Goal: Information Seeking & Learning: Find specific fact

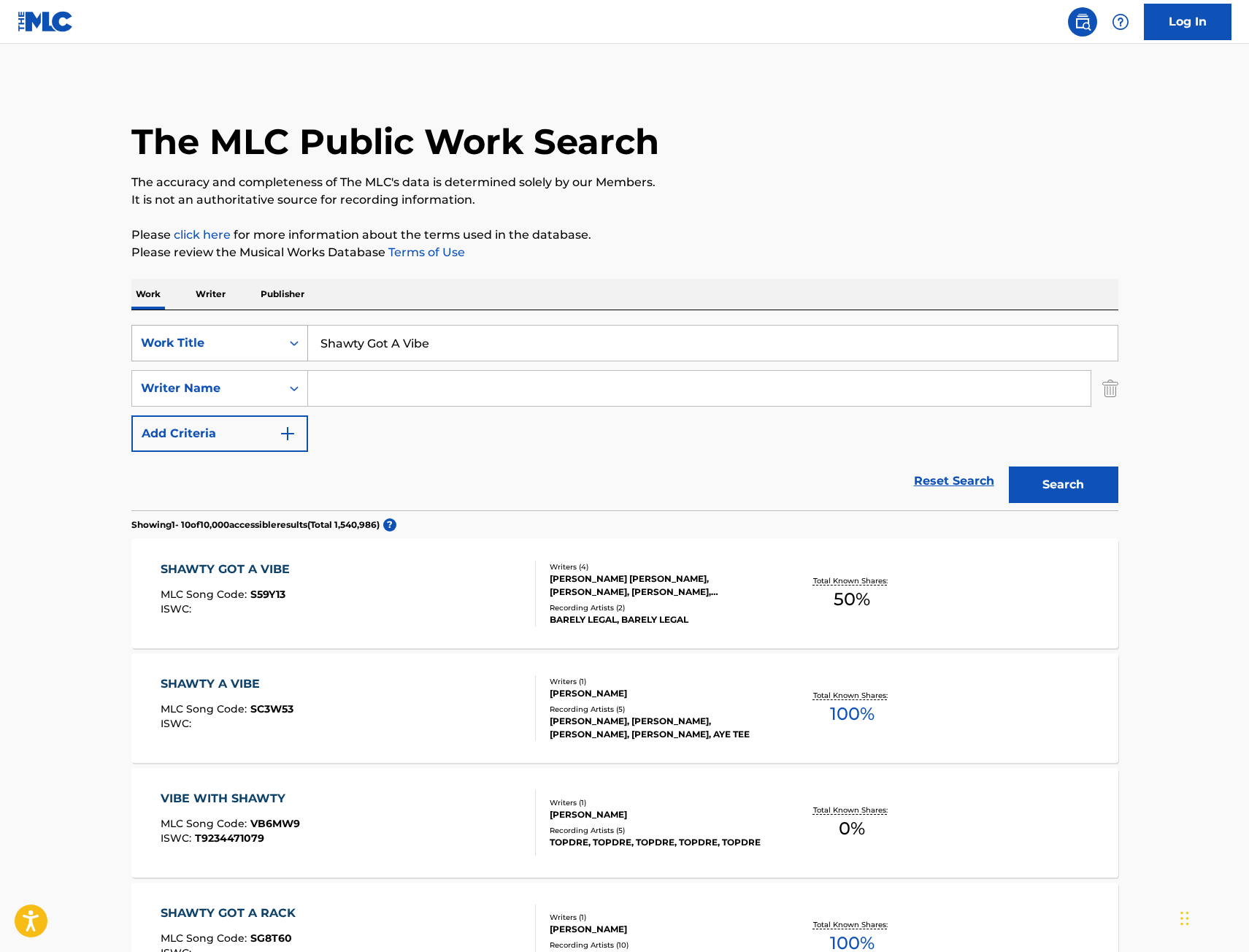
drag, startPoint x: 406, startPoint y: 335, endPoint x: 262, endPoint y: 353, distance: 145.1
click at [262, 352] on div "SearchWithCriteriafdecaa47-313a-459b-90ee-2b196d3a6db6 Work Title Shawty Got A …" at bounding box center [624, 342] width 987 height 37
type input "shake it to the max (fly) [remix]"
click at [1009, 467] on button "Search" at bounding box center [1064, 485] width 109 height 37
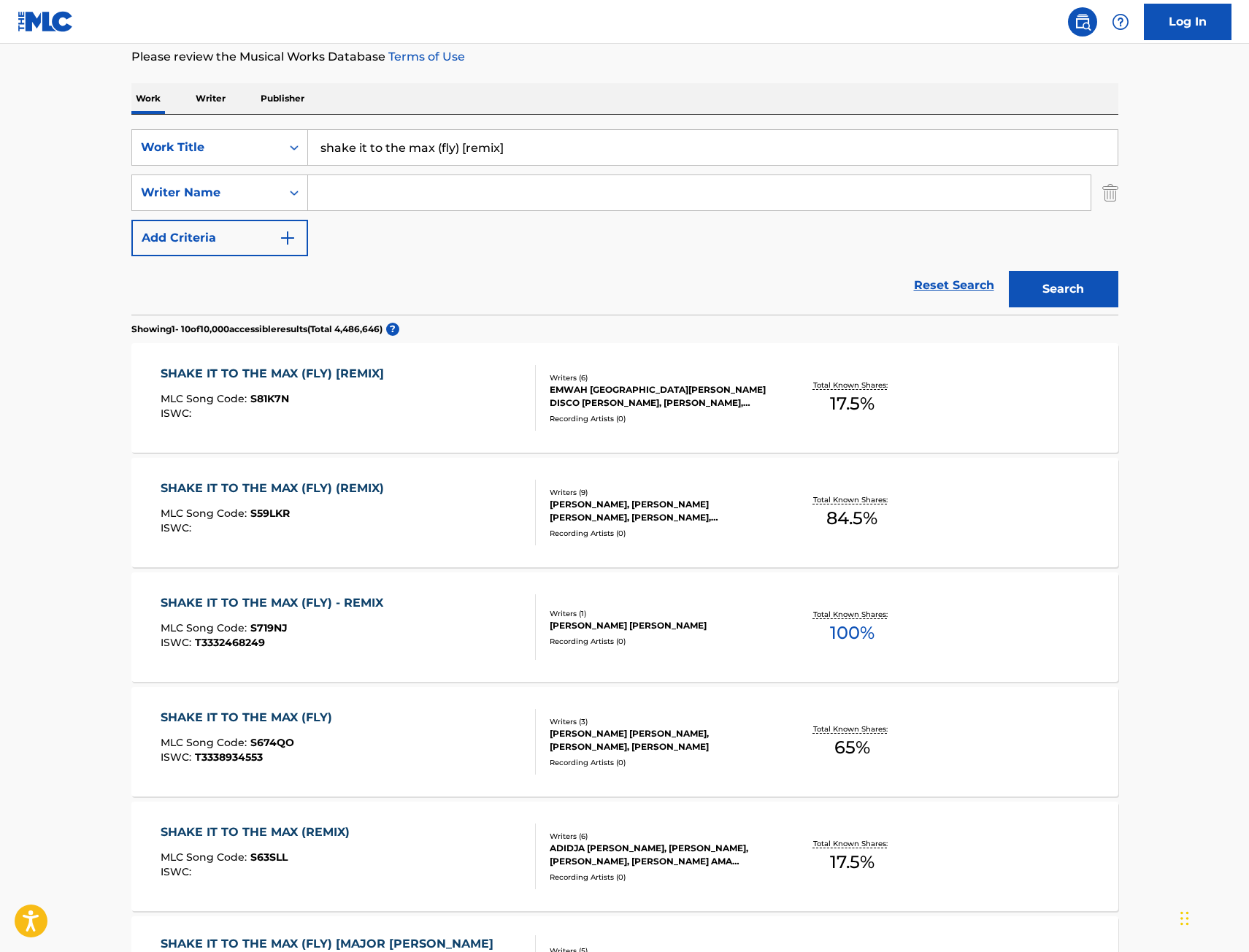
scroll to position [219, 0]
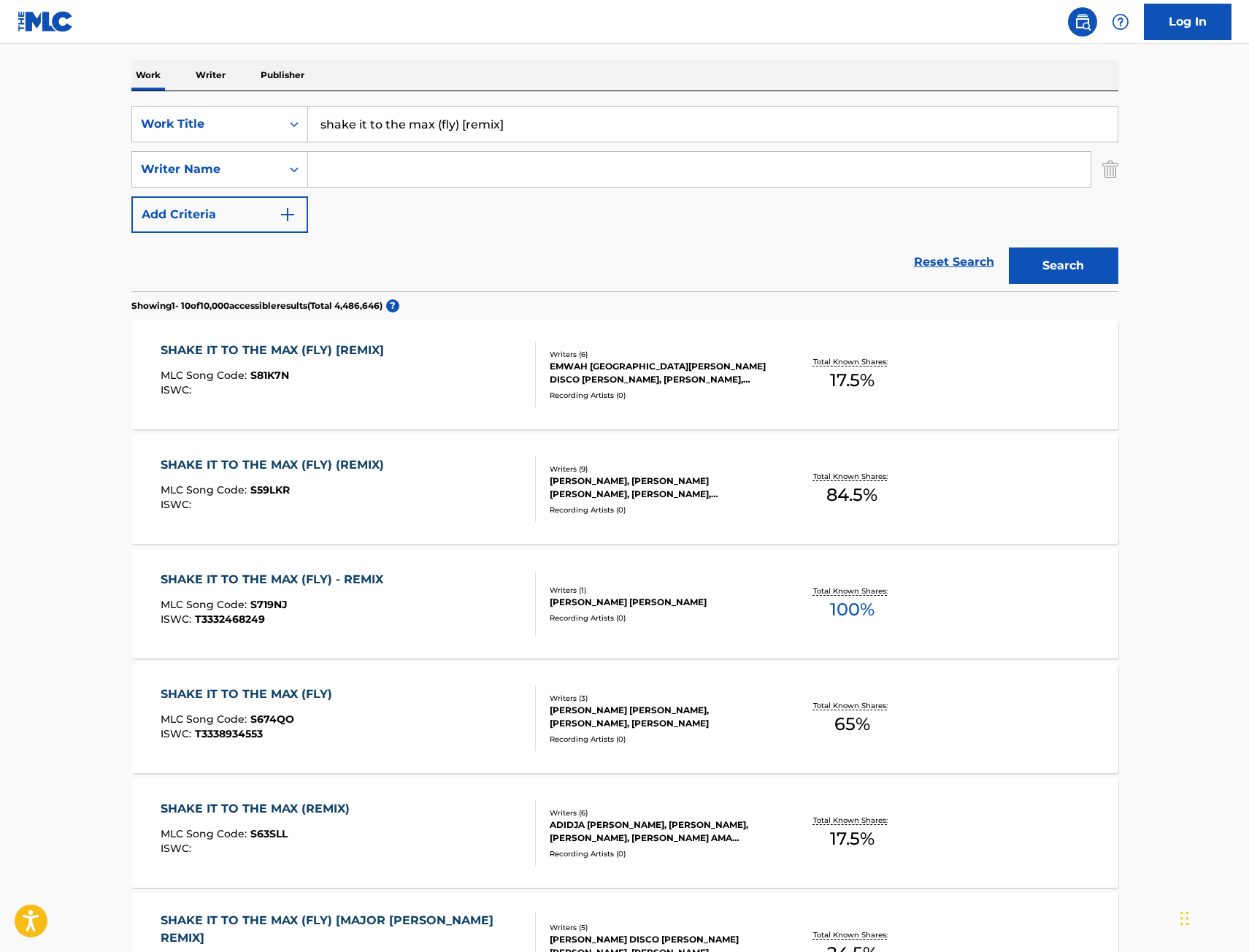
click at [403, 492] on div "SHAKE IT TO THE MAX (FLY) (REMIX) MLC Song Code : S59LKR ISWC :" at bounding box center [348, 490] width 375 height 66
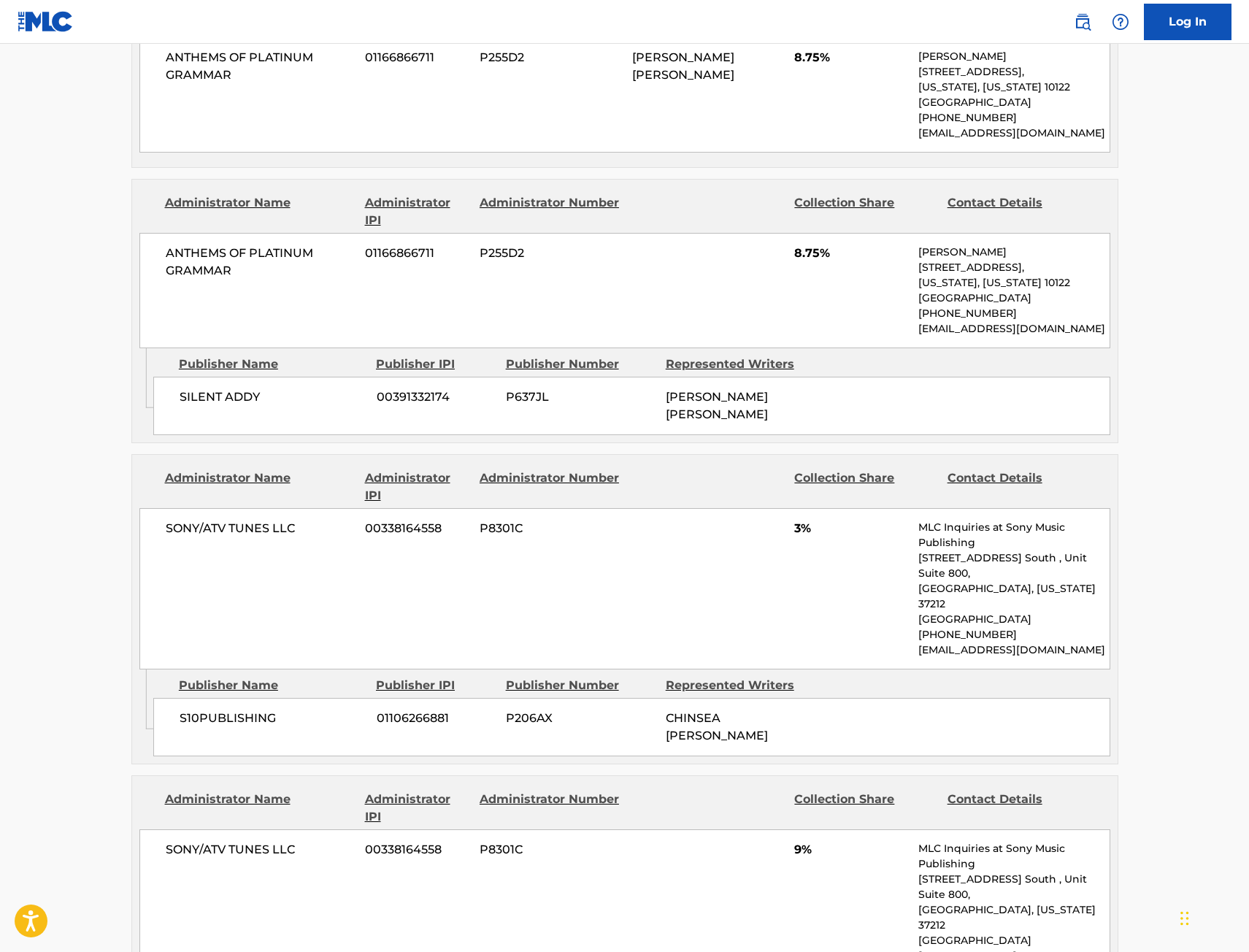
scroll to position [1388, 0]
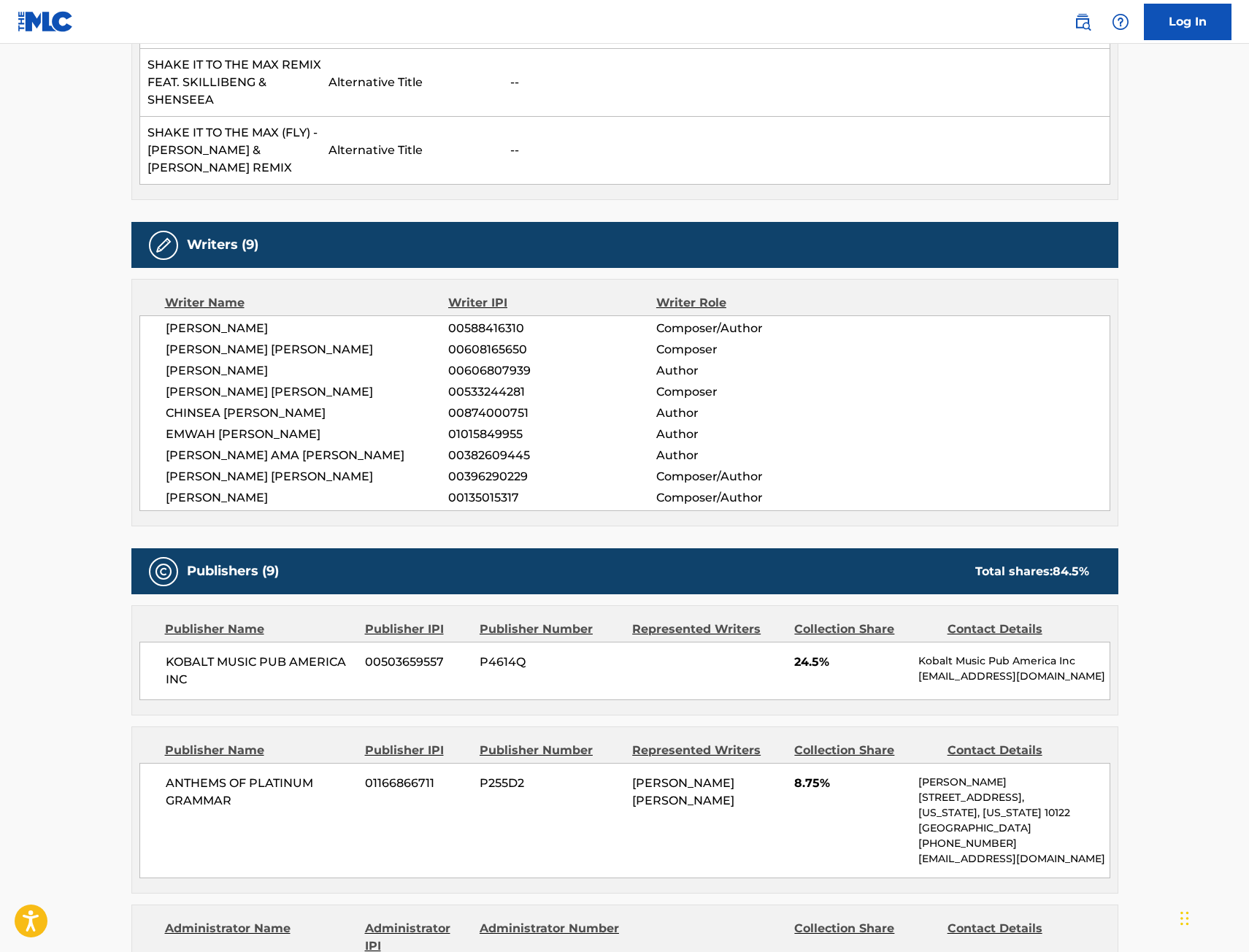
scroll to position [219, 0]
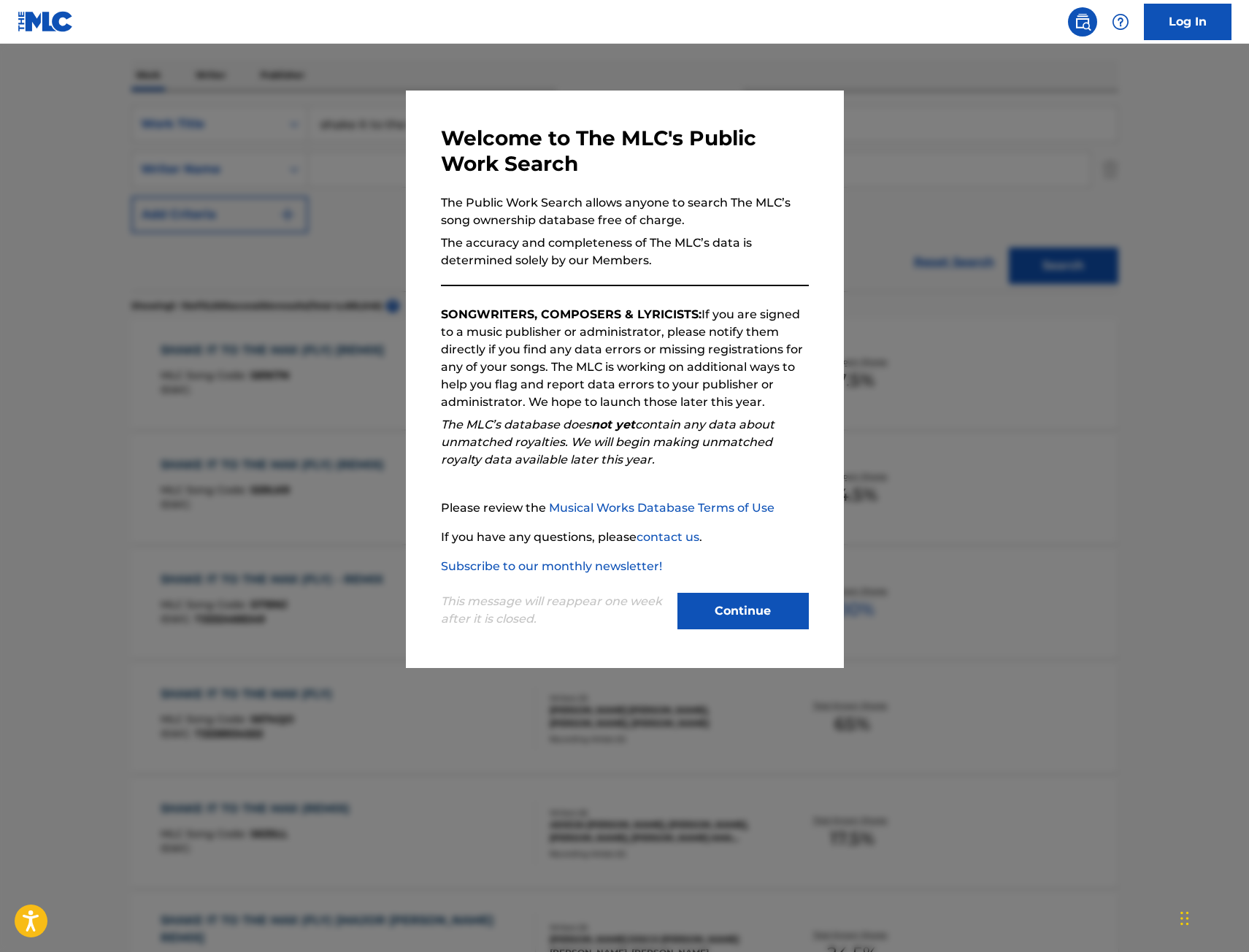
click at [263, 449] on div at bounding box center [624, 519] width 1249 height 952
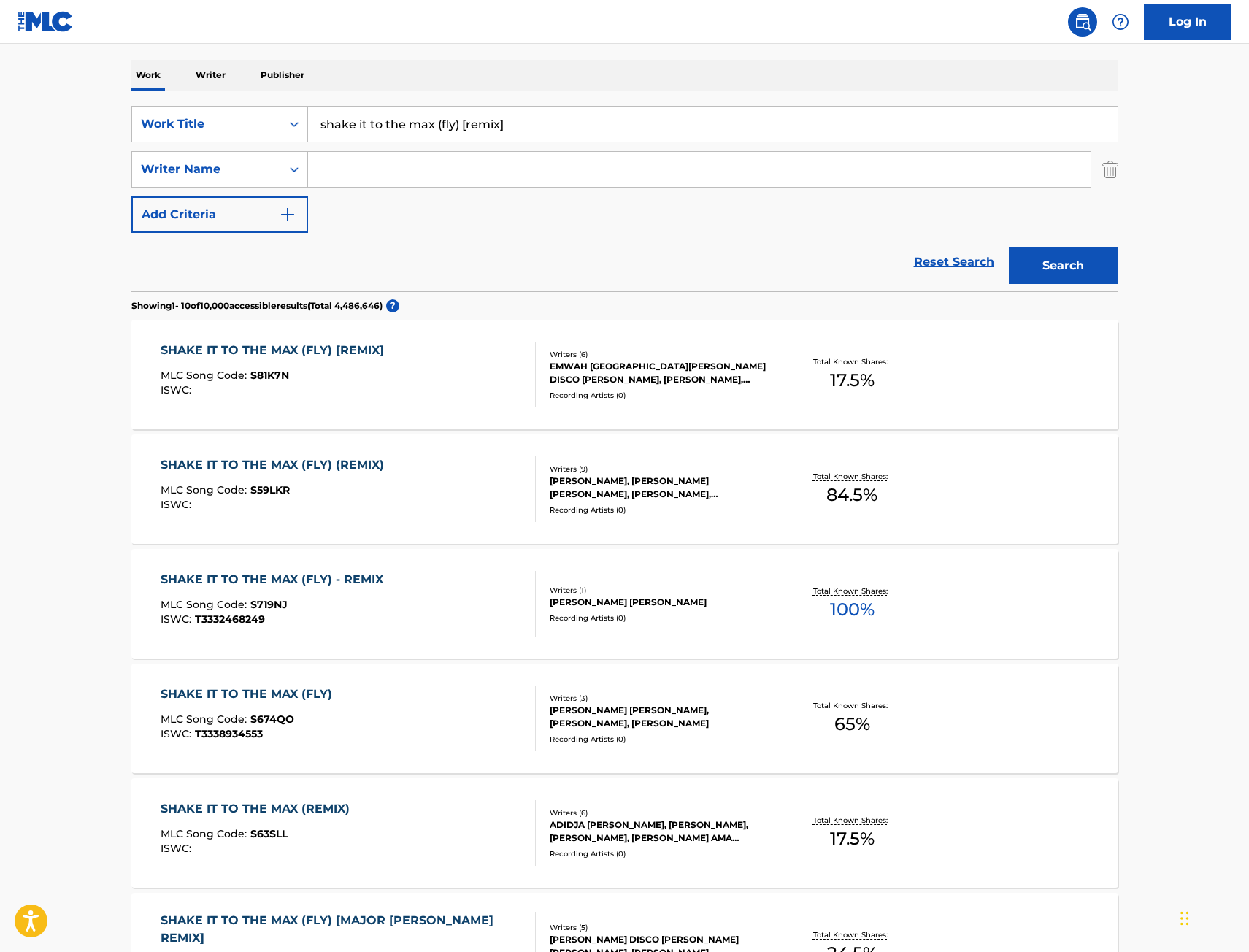
click at [464, 365] on div "SHAKE IT TO THE MAX (FLY) [REMIX] MLC Song Code : S81K7N ISWC :" at bounding box center [348, 375] width 375 height 66
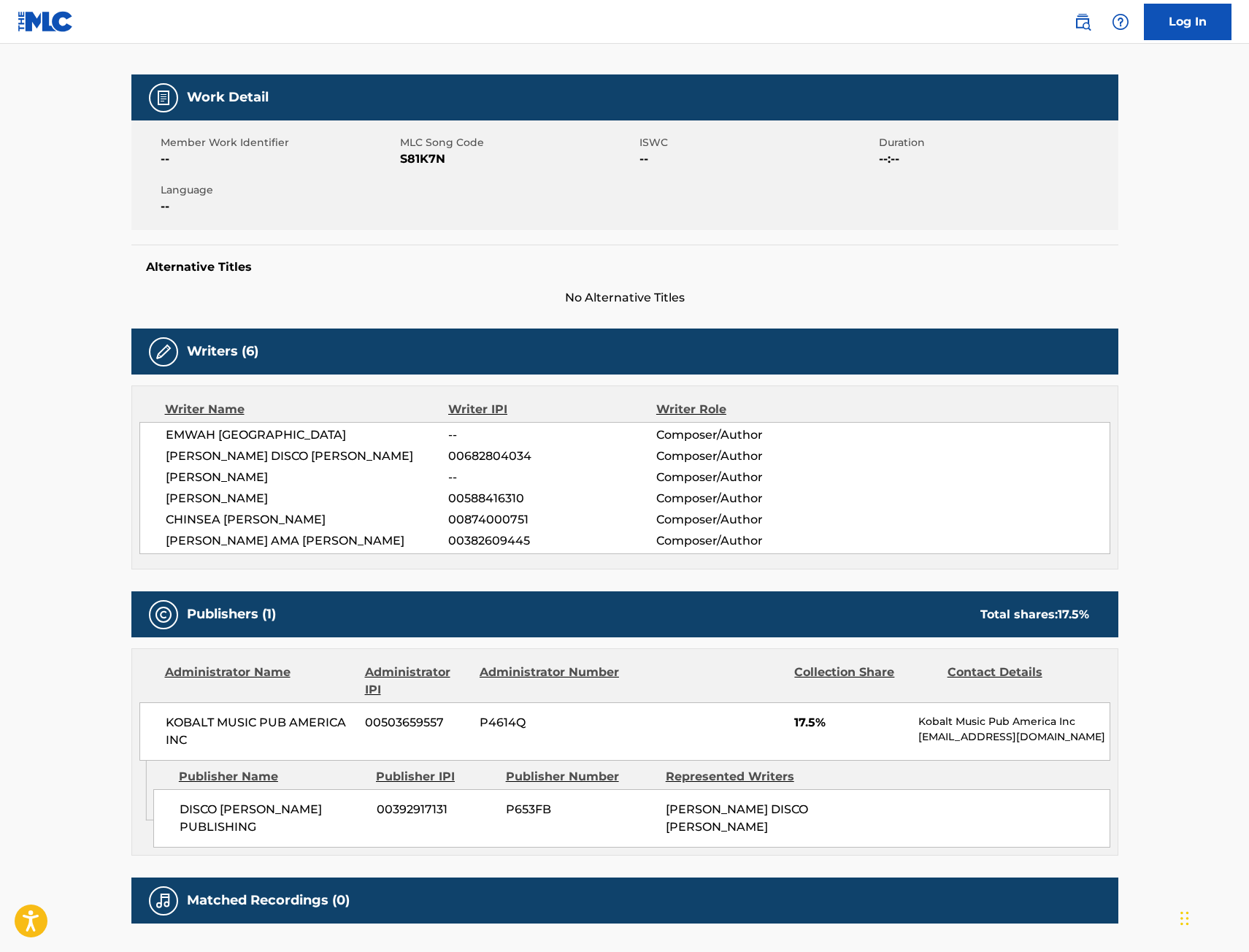
scroll to position [282, 0]
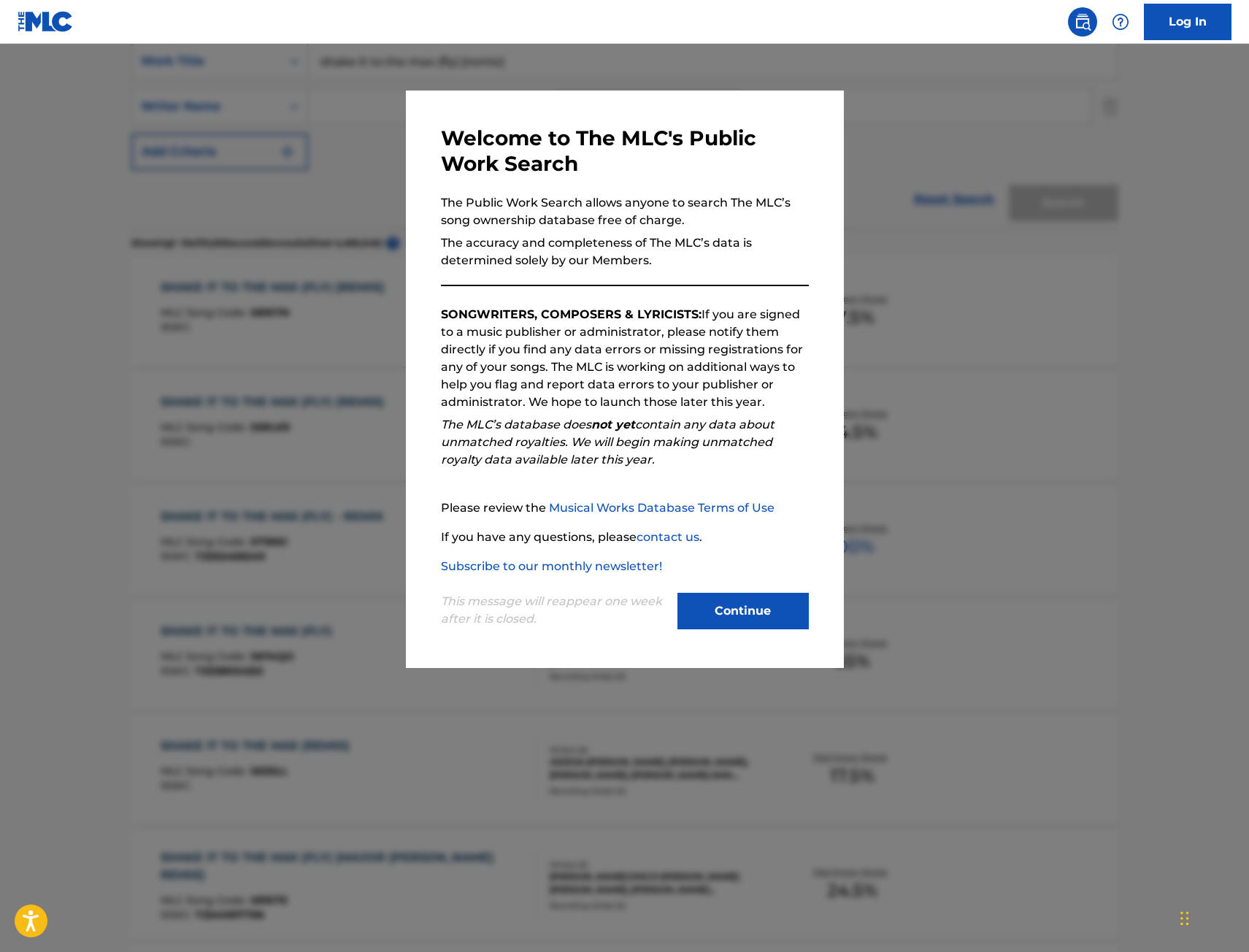
scroll to position [219, 0]
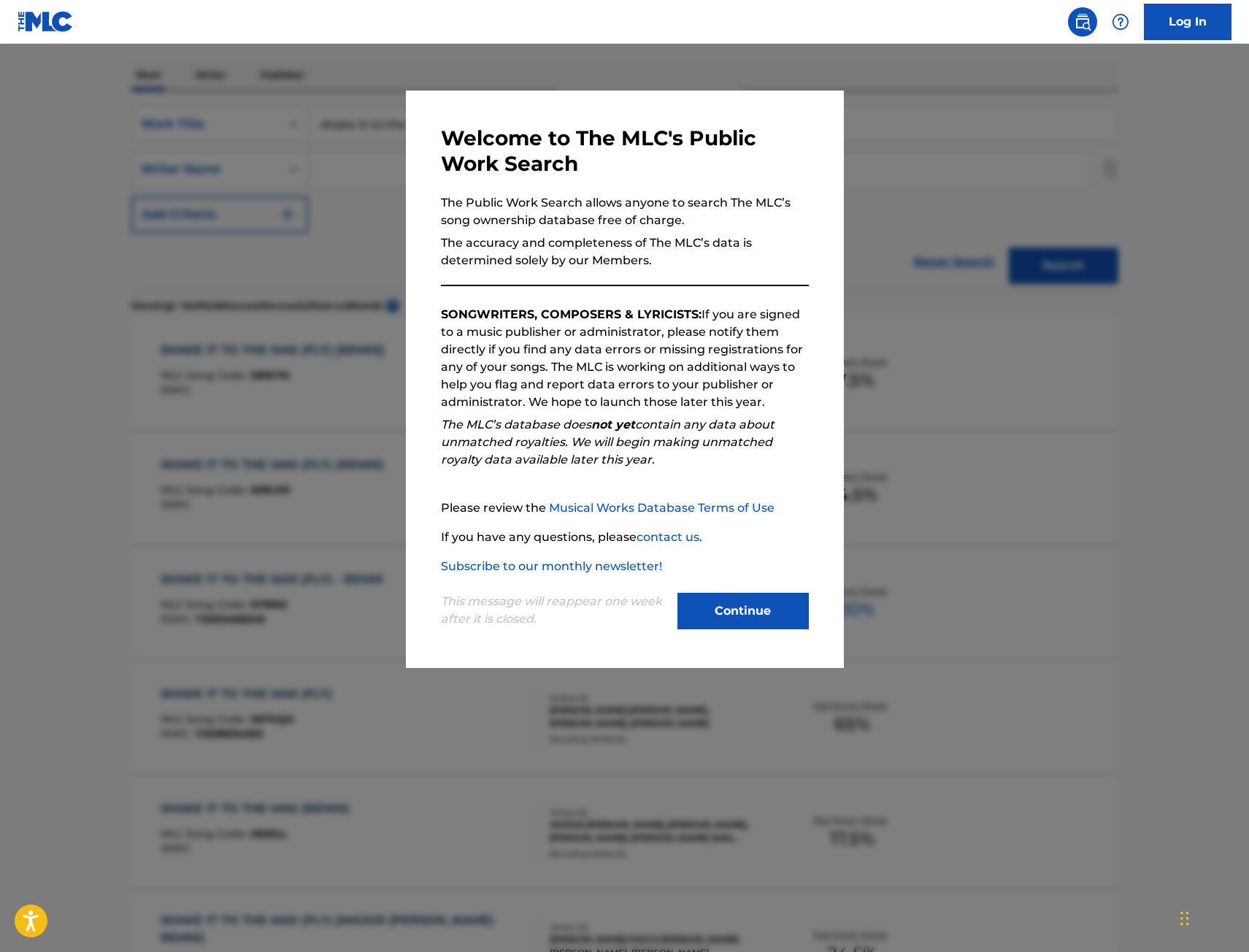
click at [121, 453] on div at bounding box center [624, 519] width 1249 height 952
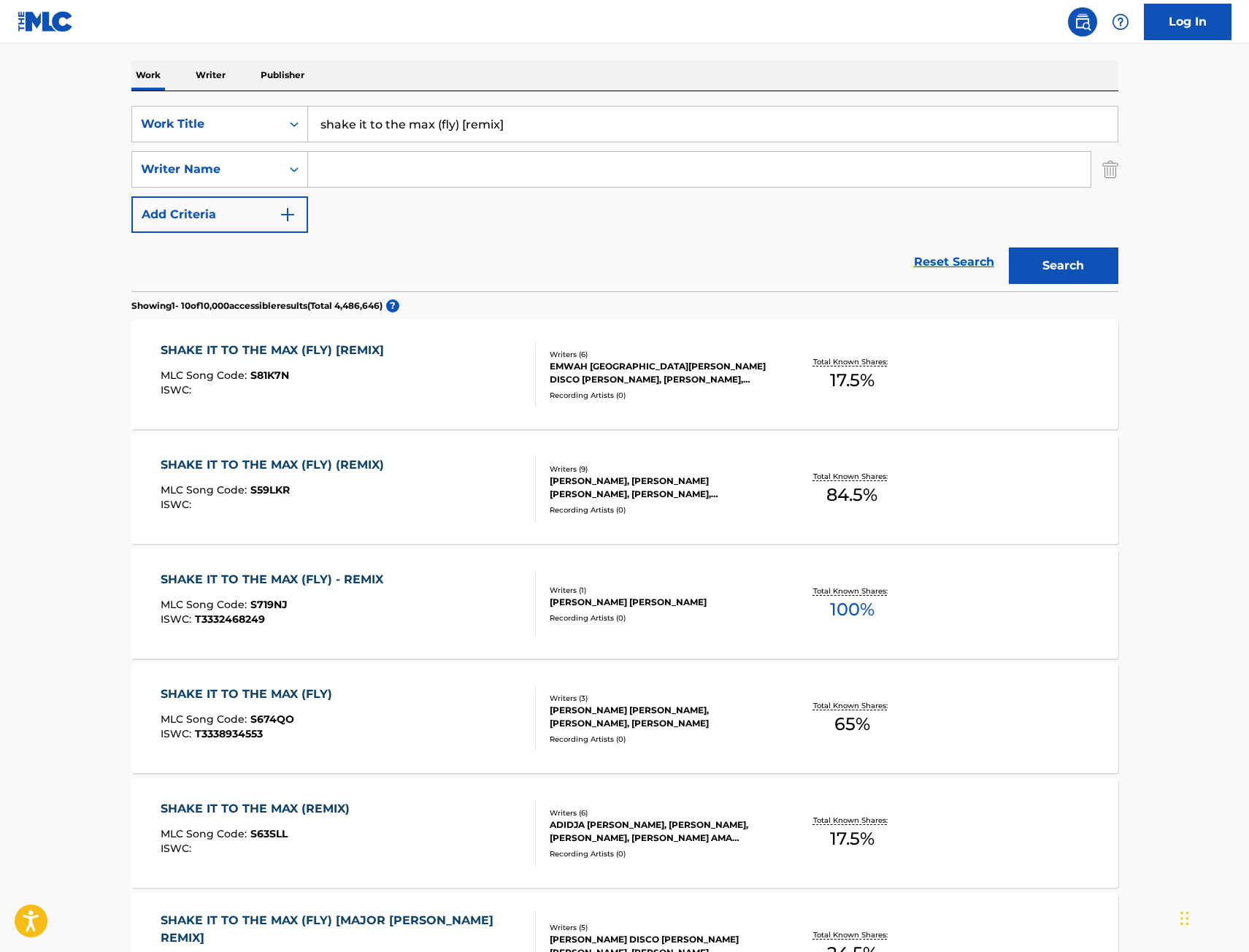
click at [66, 635] on main "The MLC Public Work Search The accuracy and completeness of The MLC's data is d…" at bounding box center [624, 684] width 1249 height 1719
click at [470, 470] on div "SHAKE IT TO THE MAX (FLY) (REMIX) MLC Song Code : S59LKR ISWC :" at bounding box center [348, 490] width 375 height 66
